Goal: Register for event/course

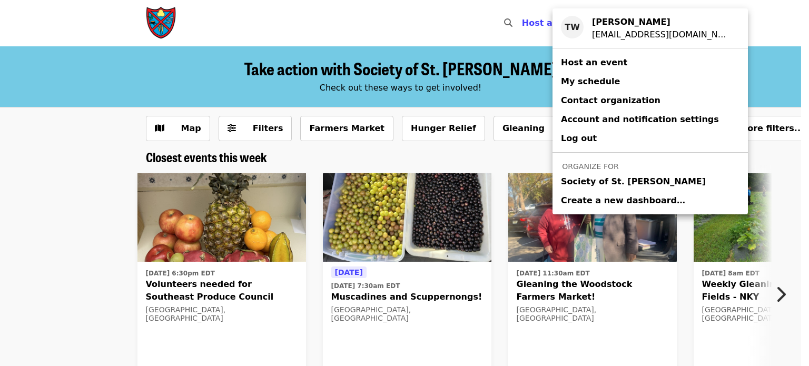
click at [587, 179] on span "Society of St. Andrew" at bounding box center [633, 181] width 145 height 13
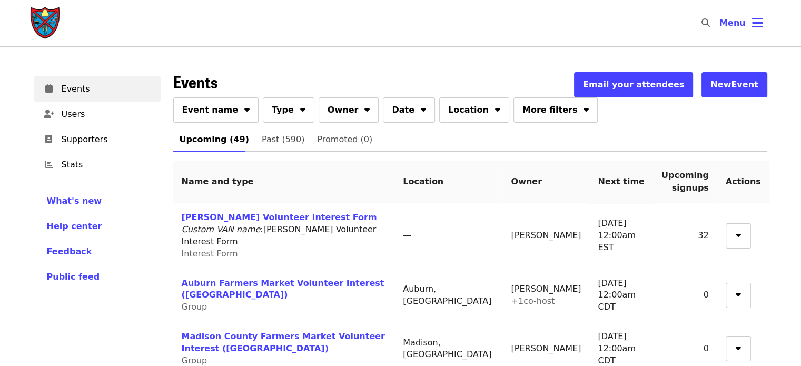
click at [244, 107] on icon "sort-down icon" at bounding box center [246, 108] width 5 height 10
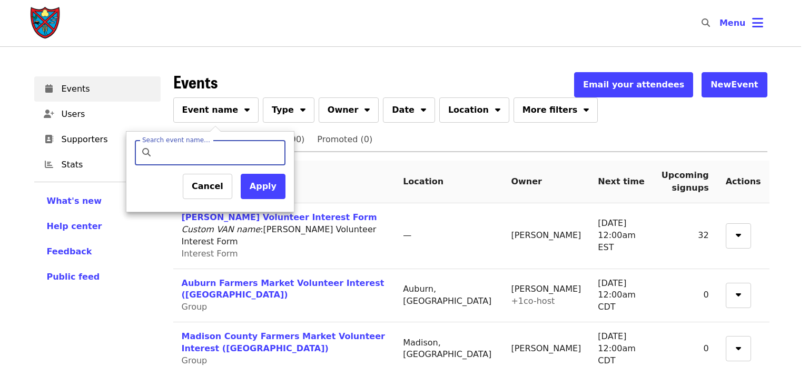
click at [238, 153] on input "Search event name…" at bounding box center [219, 152] width 124 height 25
type input "**********"
click at [253, 184] on button "Apply" at bounding box center [263, 186] width 45 height 25
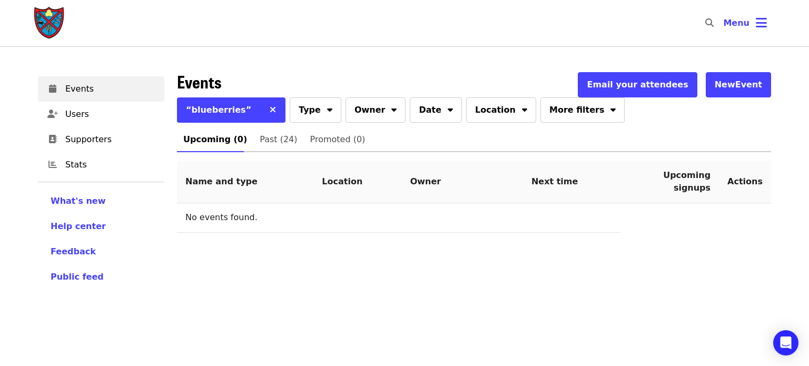
click at [269, 149] on link "Past (24)" at bounding box center [278, 139] width 50 height 25
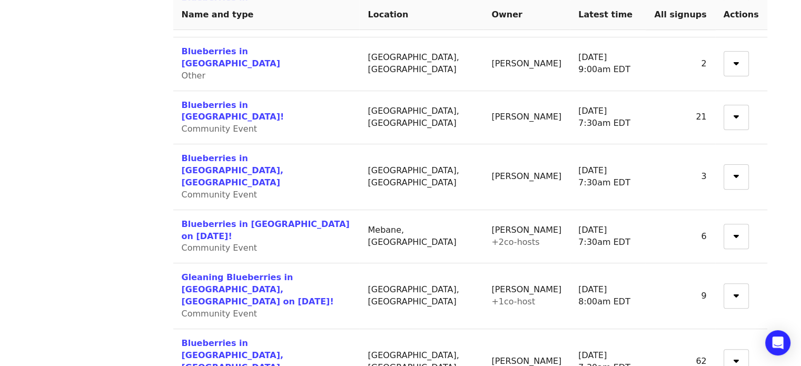
scroll to position [316, 0]
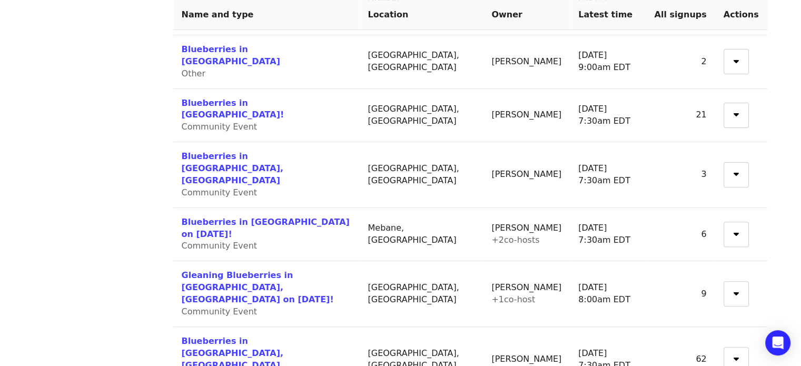
click at [263, 217] on link "Blueberries in Mebane on 7/17/25!" at bounding box center [266, 228] width 168 height 22
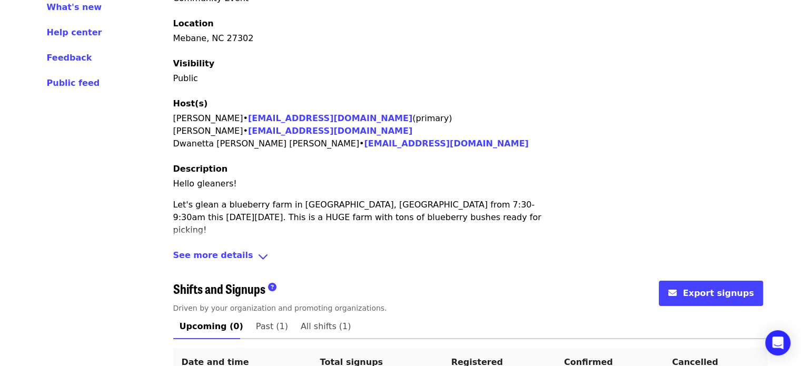
scroll to position [261, 0]
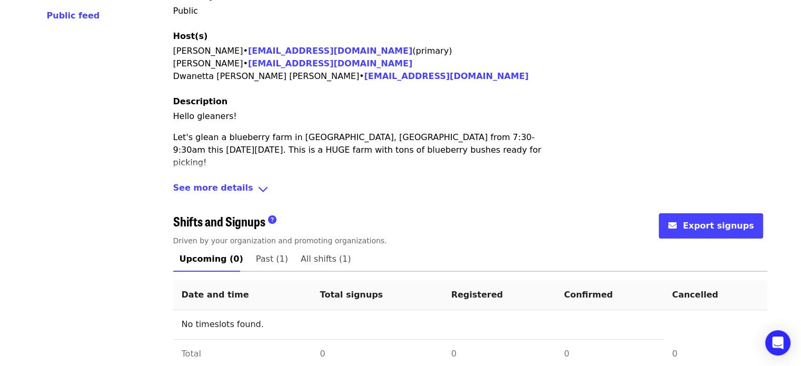
click at [215, 182] on span "See more details" at bounding box center [213, 189] width 80 height 15
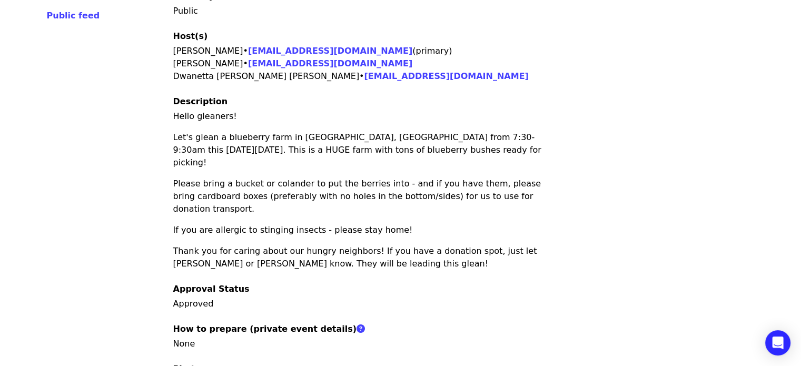
drag, startPoint x: 174, startPoint y: 100, endPoint x: 397, endPoint y: 216, distance: 251.1
click at [479, 238] on div "Hello gleaners! Let's glean a blueberry farm in Mebane, NC from 7:30-9:30am thi…" at bounding box center [357, 190] width 369 height 160
copy div "Hello gleaners! Let's glean a blueberry farm in Mebane, NC from 7:30-9:30am thi…"
click at [421, 211] on div "Hello gleaners! Let's glean a blueberry farm in Mebane, NC from 7:30-9:30am thi…" at bounding box center [357, 190] width 369 height 160
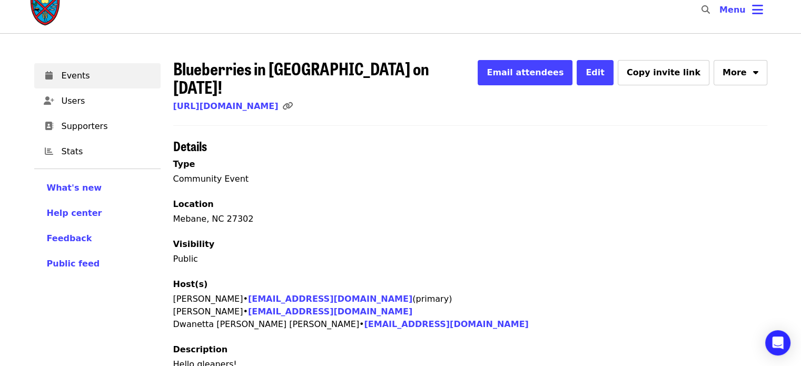
scroll to position [0, 0]
